Goal: Information Seeking & Learning: Learn about a topic

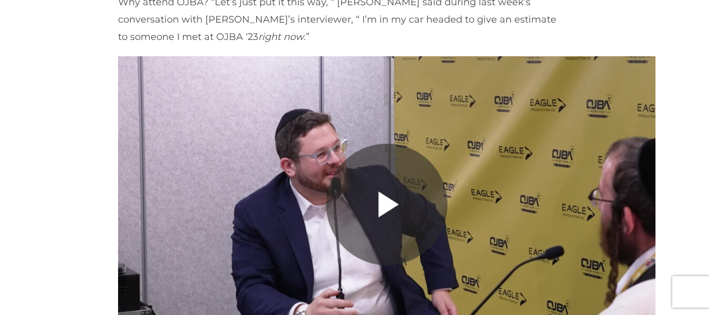
scroll to position [932, 0]
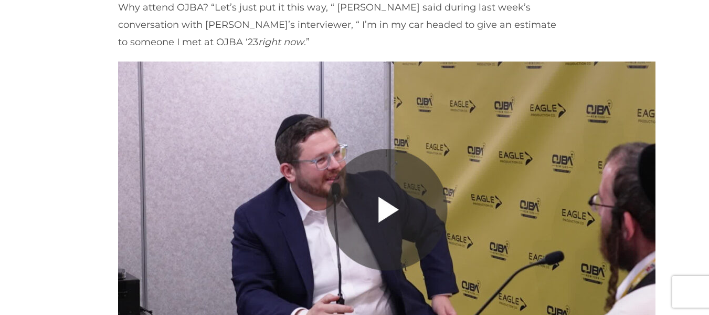
click at [405, 201] on img at bounding box center [387, 210] width 538 height 298
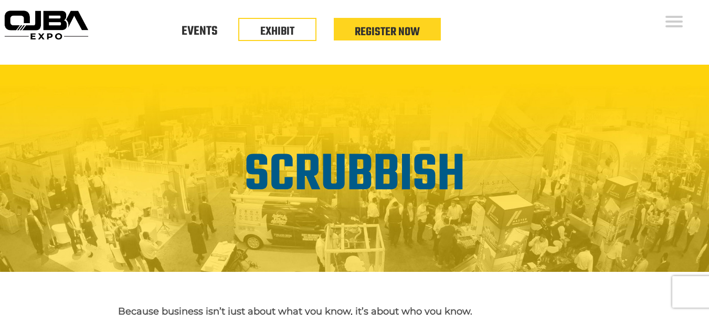
click at [664, 185] on div "Scrubbish" at bounding box center [354, 176] width 709 height 54
click at [663, 180] on div "Scrubbish" at bounding box center [354, 176] width 709 height 54
click at [659, 176] on div "Scrubbish" at bounding box center [354, 176] width 709 height 54
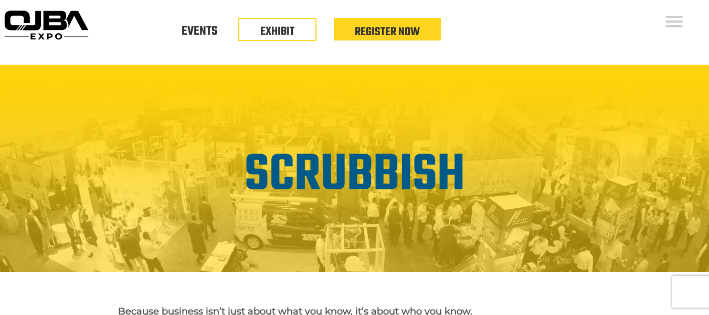
click at [659, 176] on div "Scrubbish" at bounding box center [354, 176] width 709 height 54
